Goal: Task Accomplishment & Management: Manage account settings

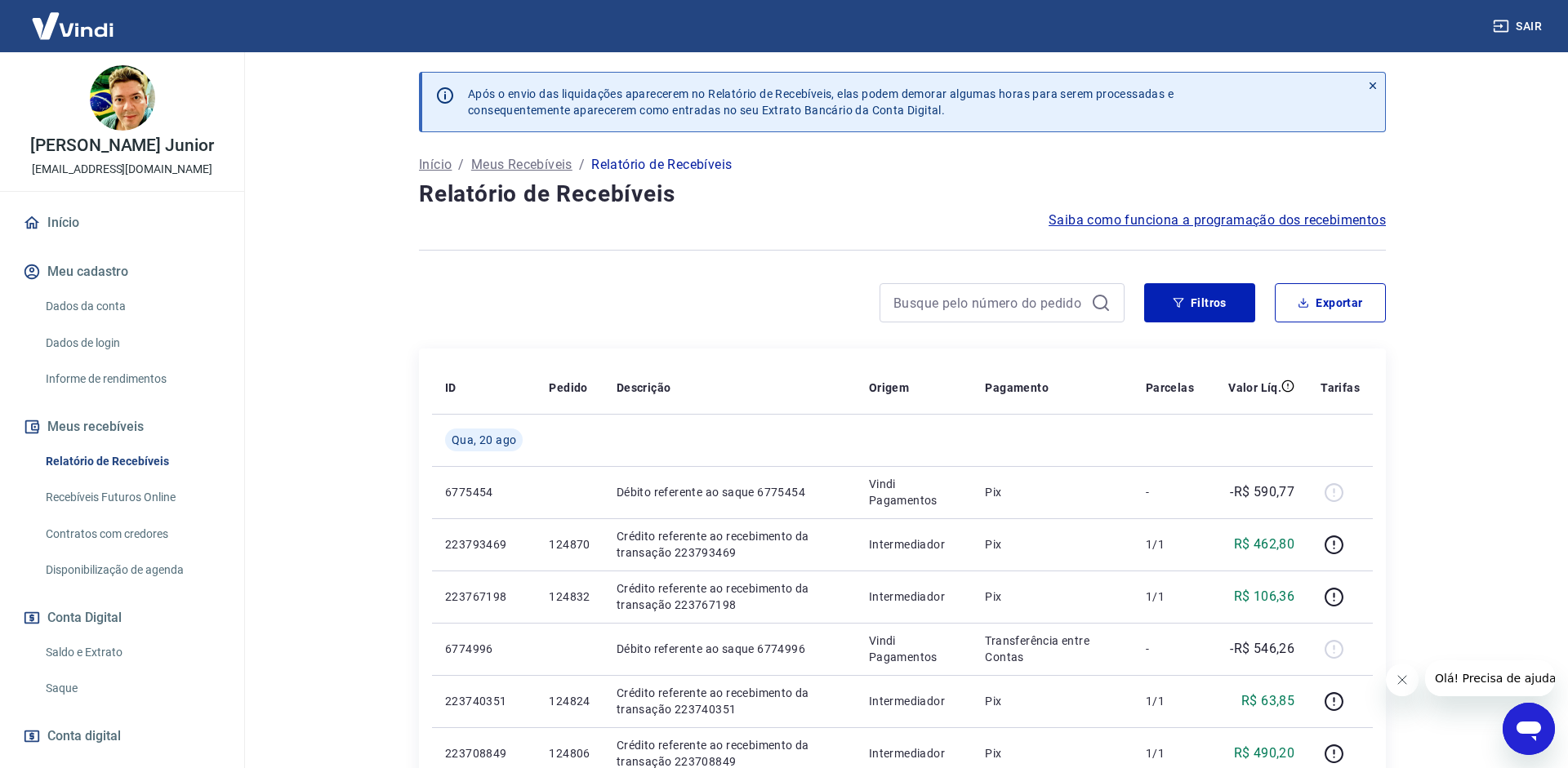
scroll to position [84, 0]
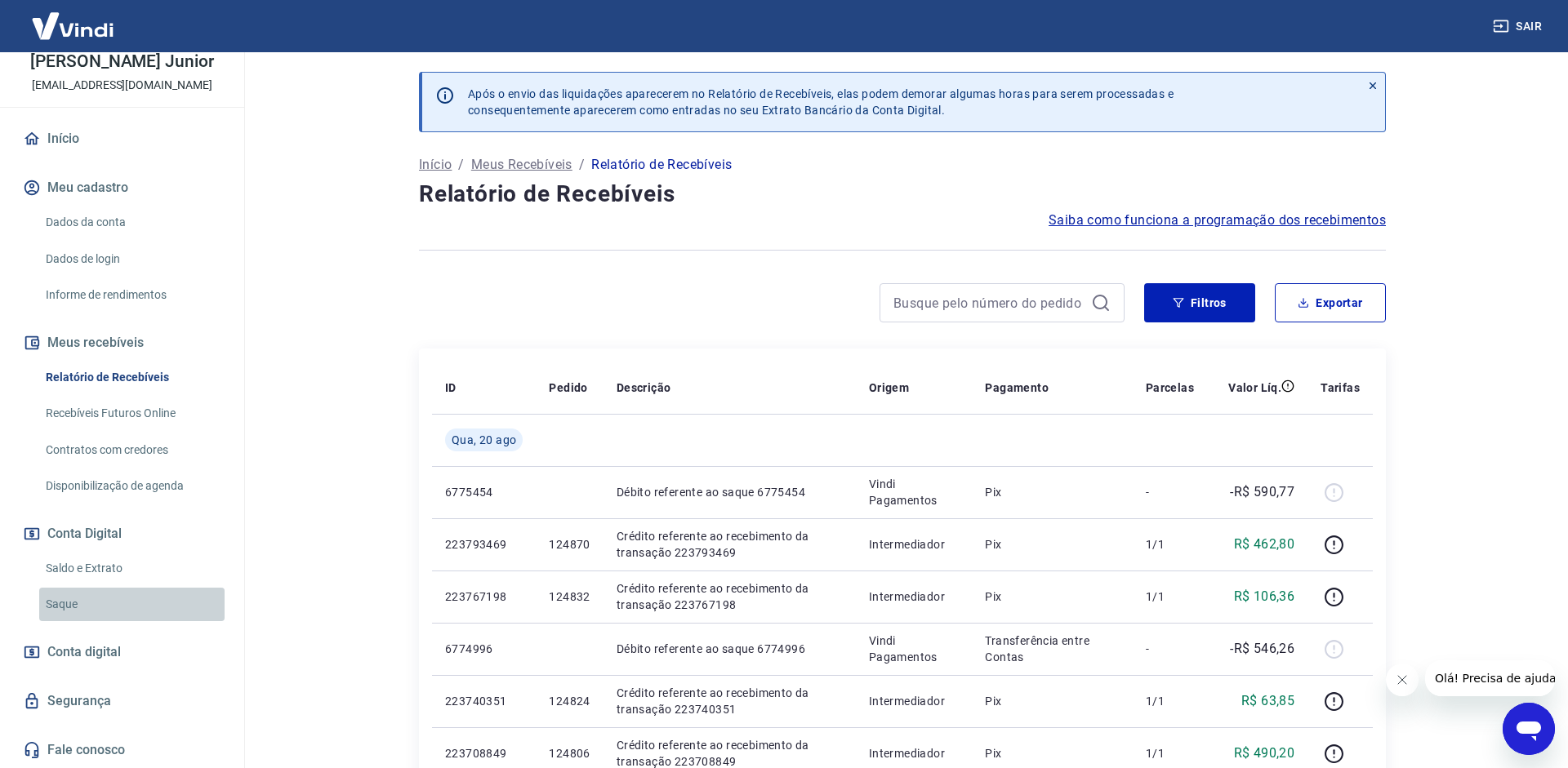
click at [96, 589] on link "Saque" at bounding box center [131, 604] width 185 height 34
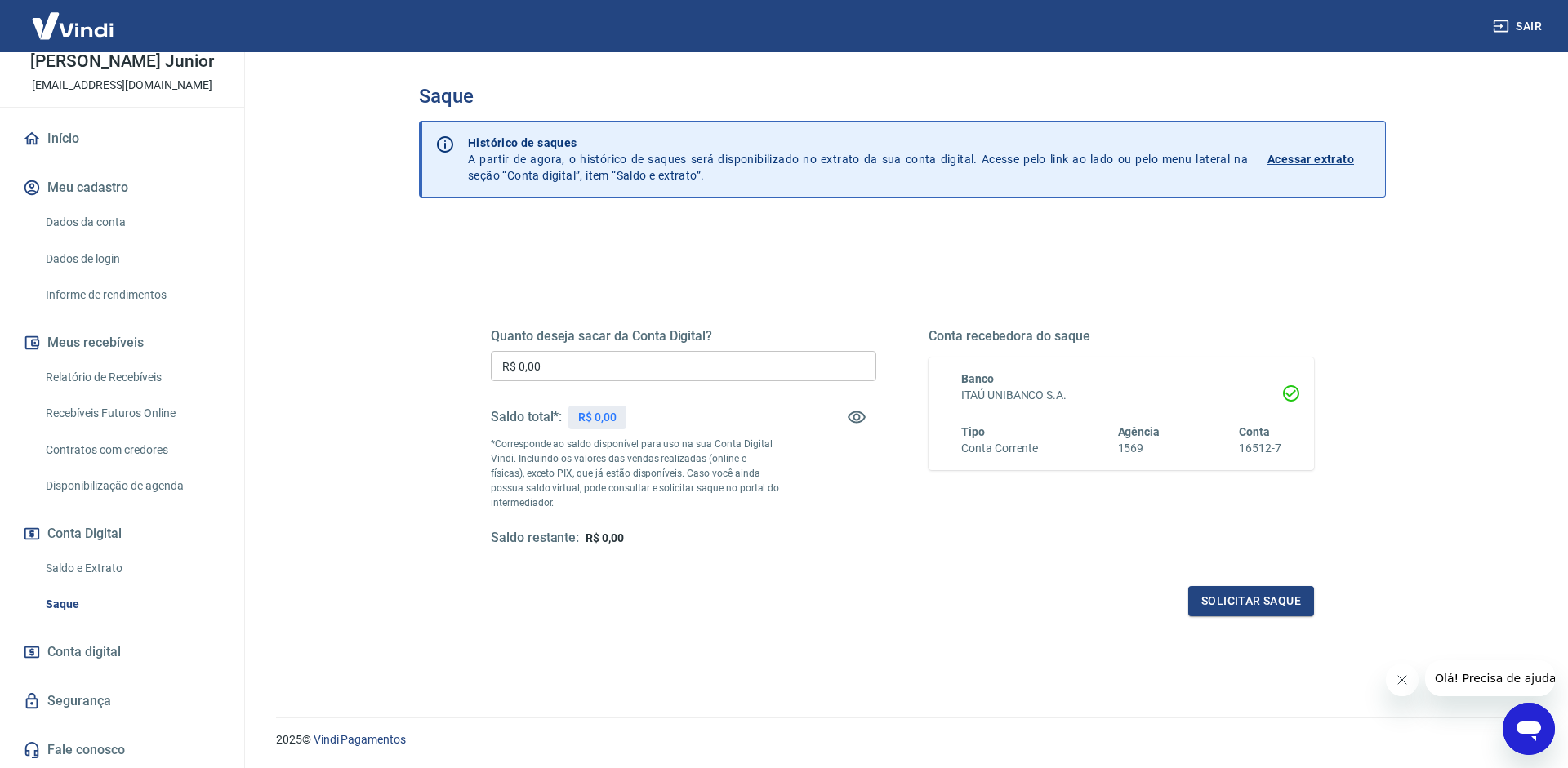
click at [666, 365] on input "R$ 0,00" at bounding box center [684, 366] width 386 height 31
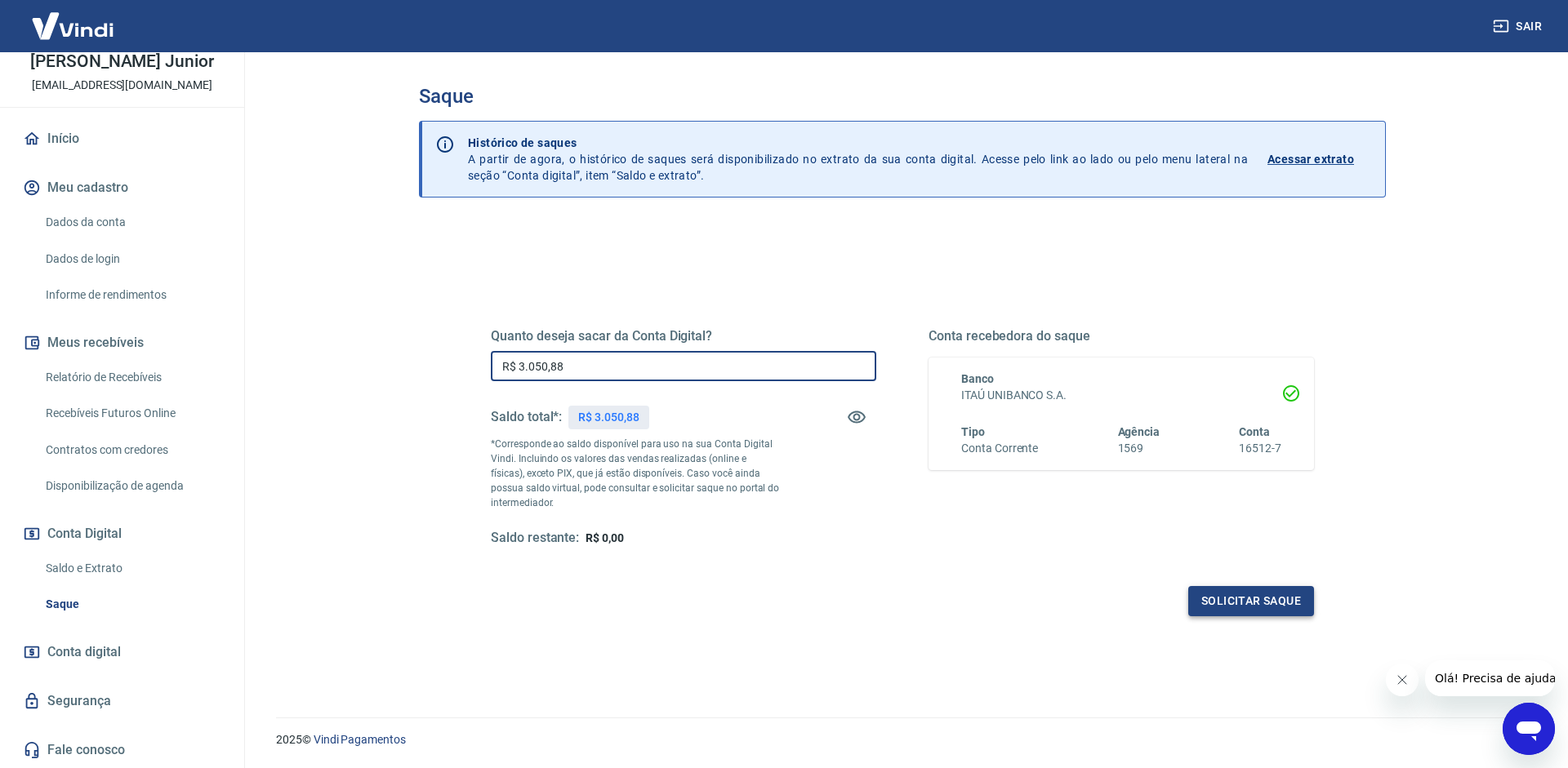
type input "R$ 3.050,88"
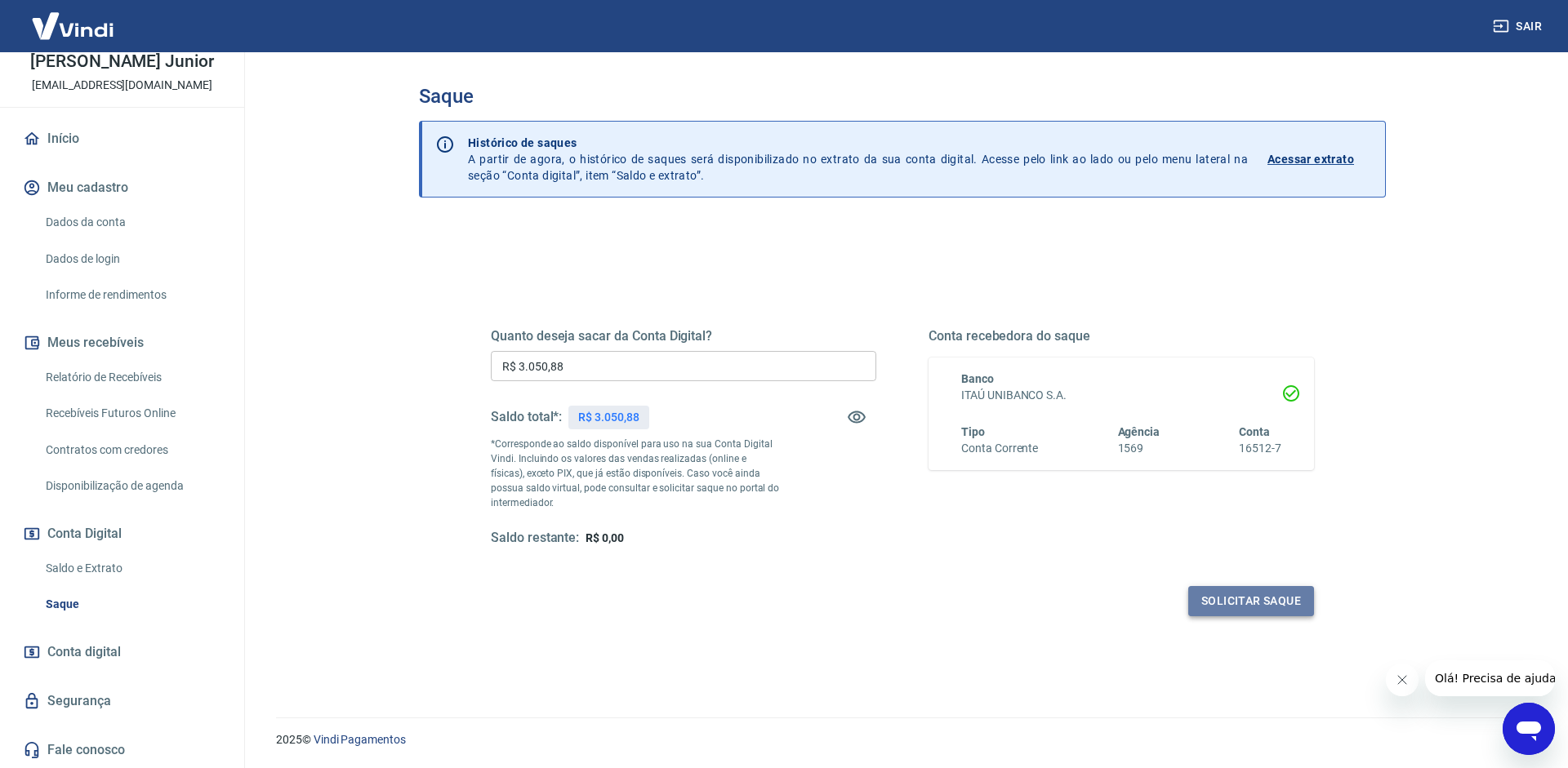
click at [1251, 613] on button "Solicitar saque" at bounding box center [1251, 601] width 126 height 31
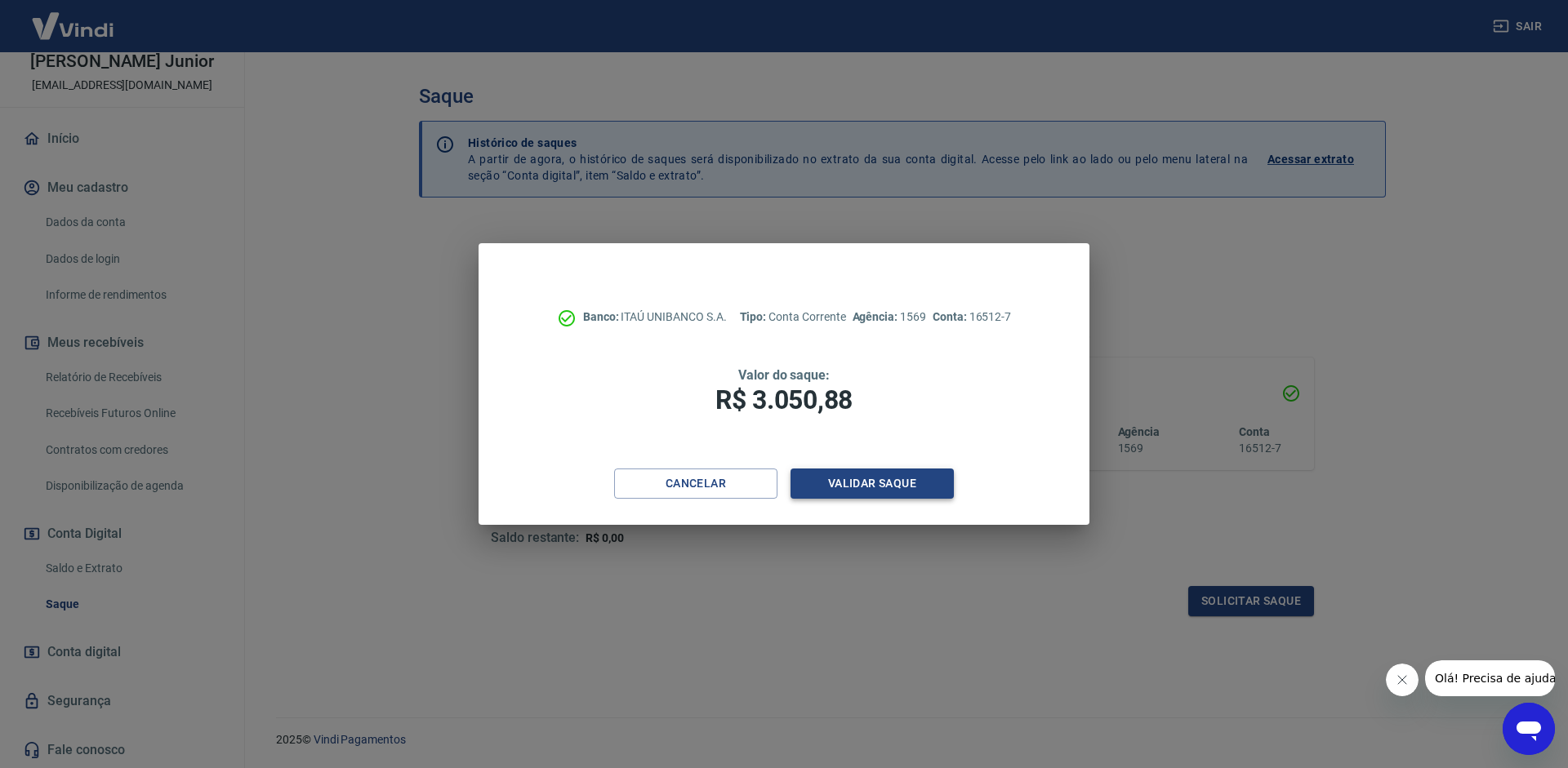
click at [819, 485] on button "Validar saque" at bounding box center [872, 484] width 163 height 31
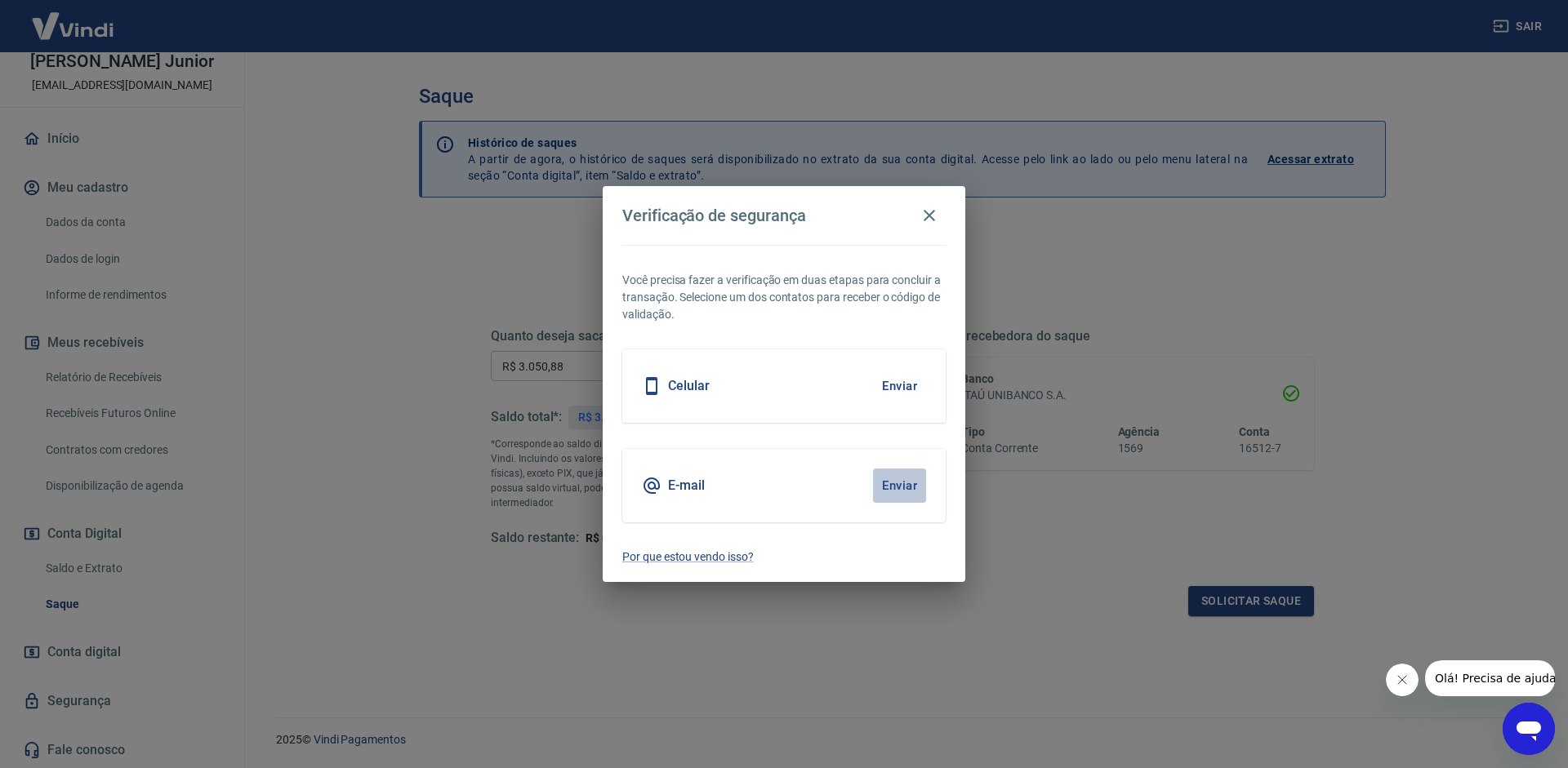
click at [911, 487] on button "Enviar" at bounding box center [899, 486] width 53 height 35
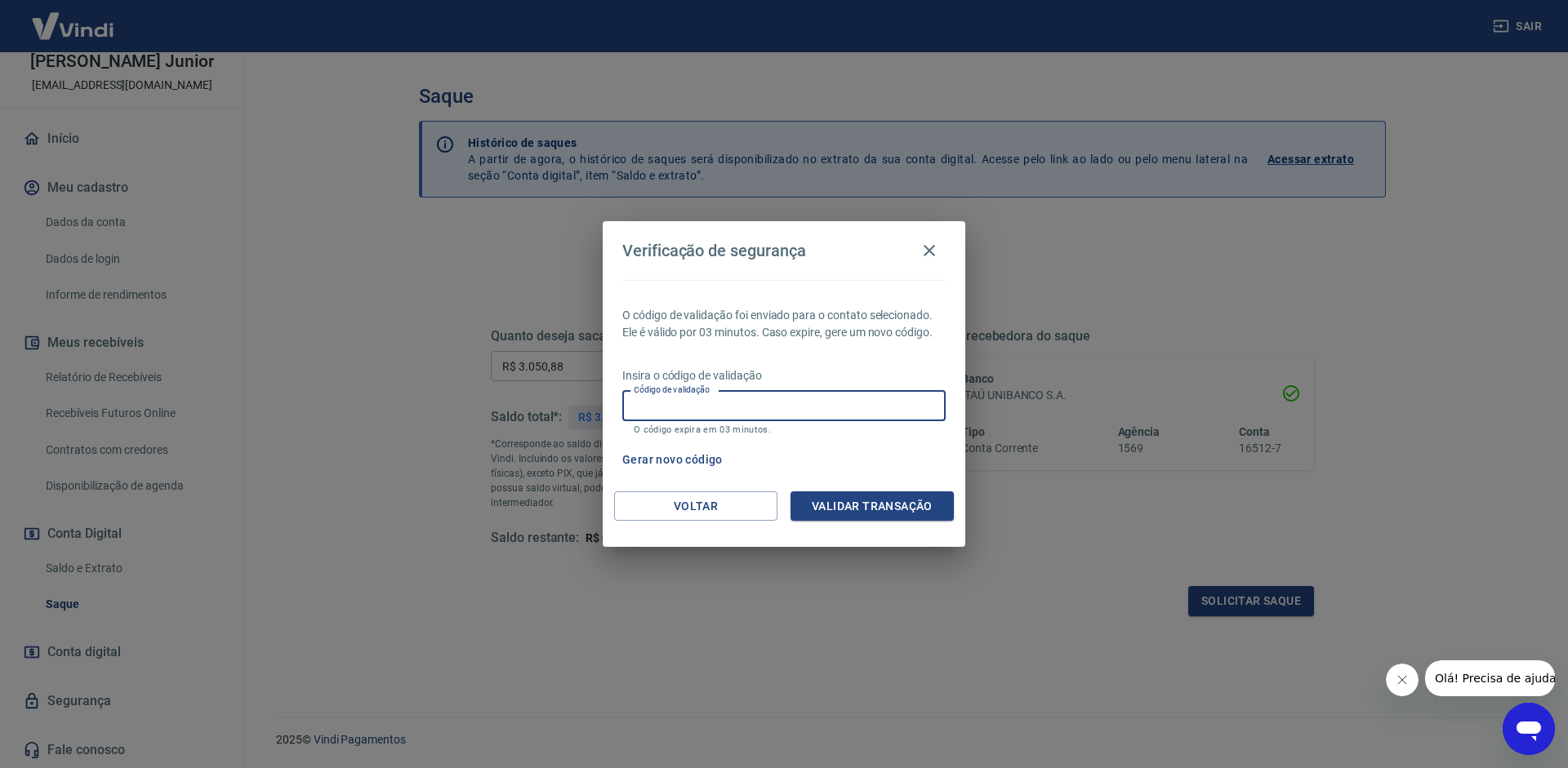
click at [826, 407] on input "Código de validação" at bounding box center [784, 407] width 323 height 31
type input "258822"
click at [927, 496] on button "Validar transação" at bounding box center [872, 507] width 163 height 31
